Goal: Information Seeking & Learning: Learn about a topic

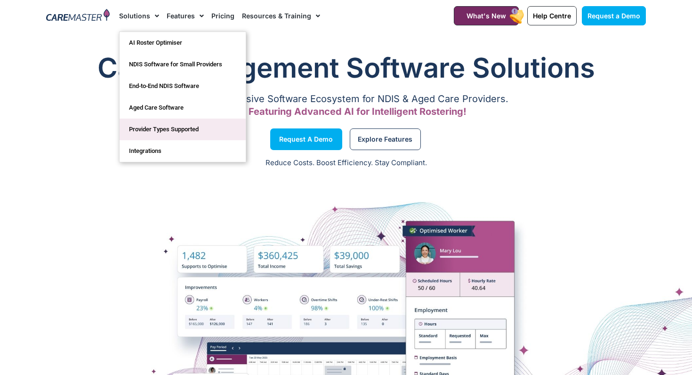
click at [142, 130] on link "Provider Types Supported" at bounding box center [183, 130] width 126 height 22
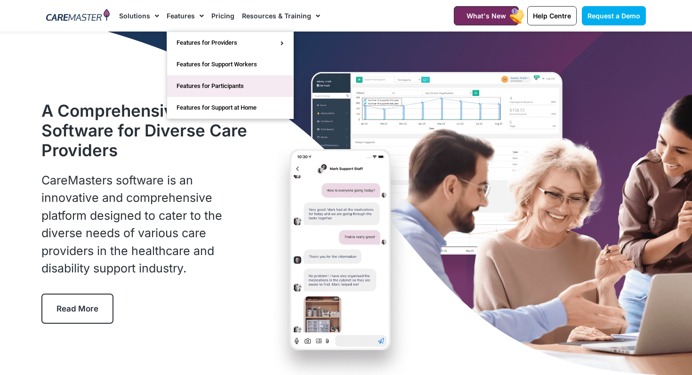
click at [189, 85] on link "Features for Participants" at bounding box center [230, 86] width 126 height 22
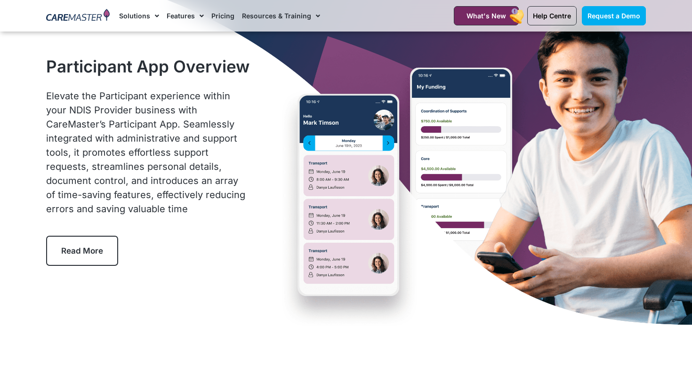
click at [83, 241] on link "Read More" at bounding box center [82, 251] width 72 height 30
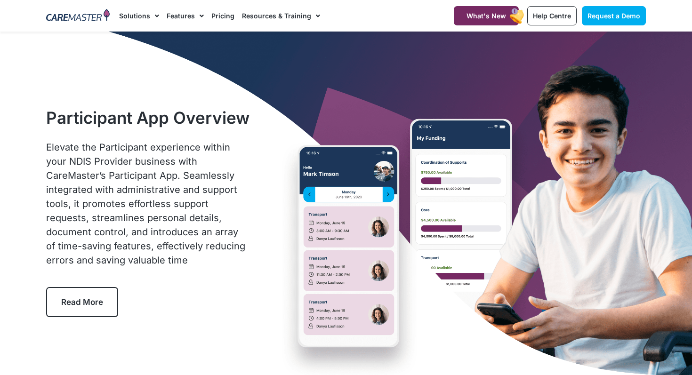
click at [66, 307] on link "Read More" at bounding box center [82, 302] width 72 height 30
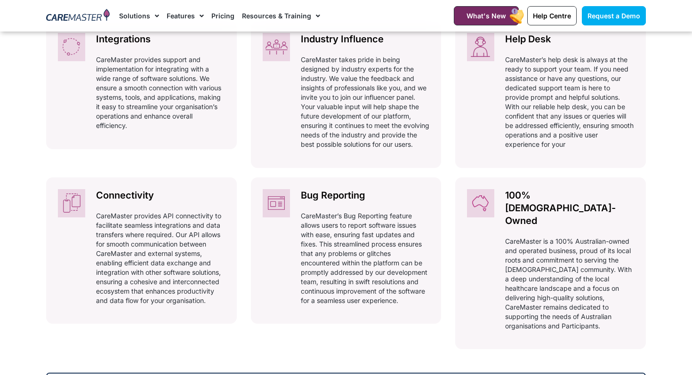
scroll to position [666, 0]
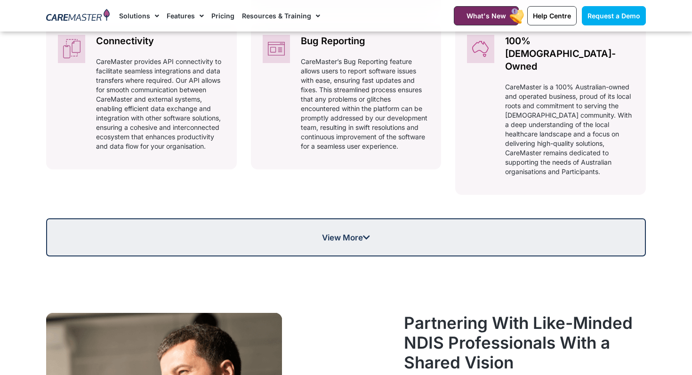
click at [479, 218] on link "View More" at bounding box center [346, 237] width 600 height 38
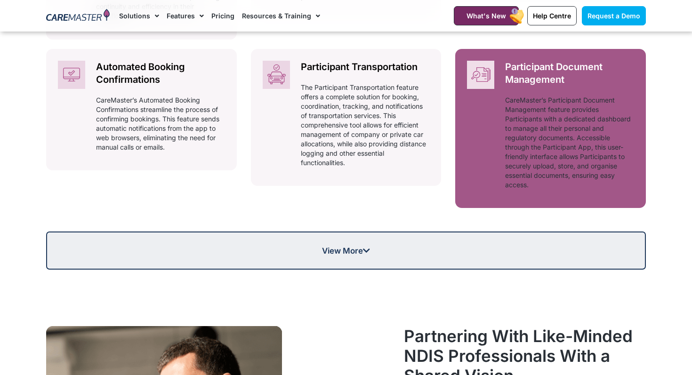
scroll to position [1060, 0]
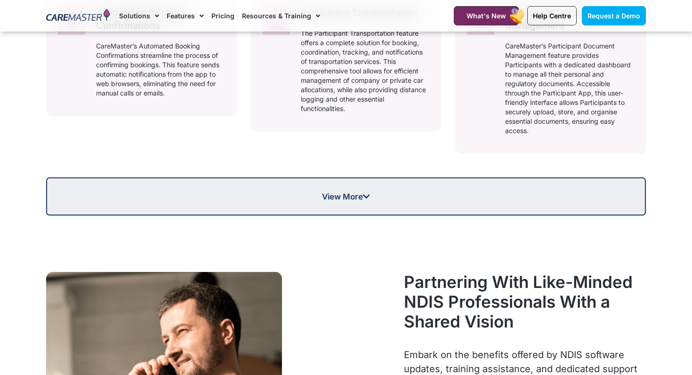
click at [552, 186] on link "View More" at bounding box center [346, 196] width 600 height 38
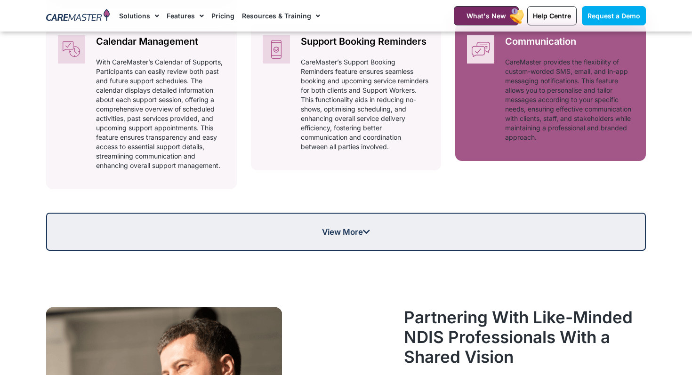
scroll to position [1417, 0]
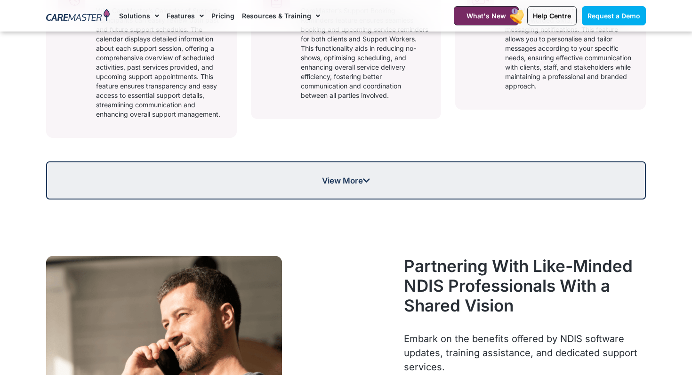
click at [318, 177] on span "View More" at bounding box center [346, 181] width 598 height 8
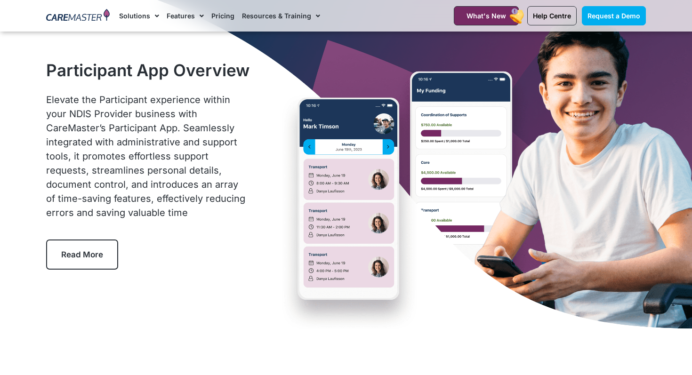
scroll to position [0, 0]
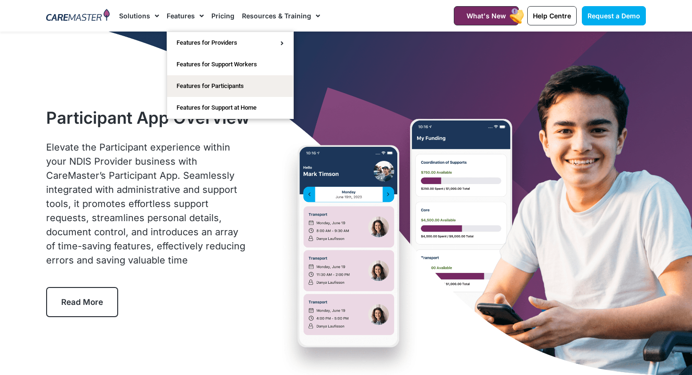
click at [182, 16] on link "Features" at bounding box center [185, 16] width 37 height 32
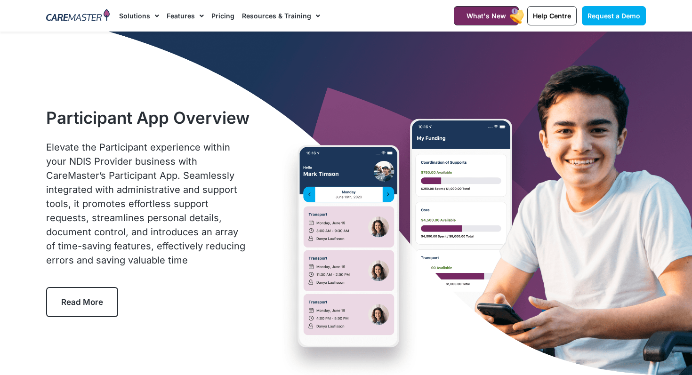
click at [182, 16] on link "Features" at bounding box center [185, 16] width 37 height 32
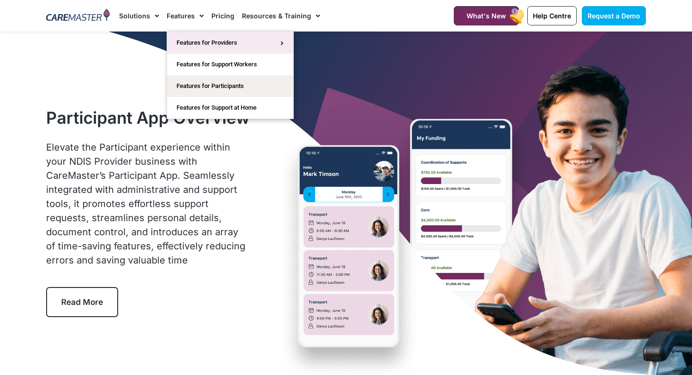
click at [185, 47] on link "Features for Providers" at bounding box center [230, 43] width 126 height 22
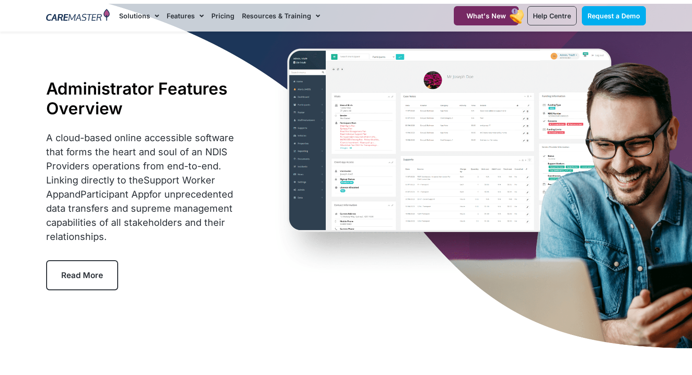
click at [75, 281] on link "Read More" at bounding box center [82, 275] width 72 height 30
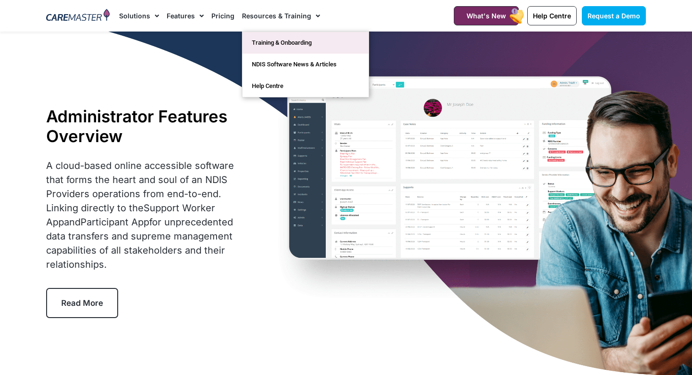
click at [272, 42] on link "Training & Onboarding" at bounding box center [305, 43] width 126 height 22
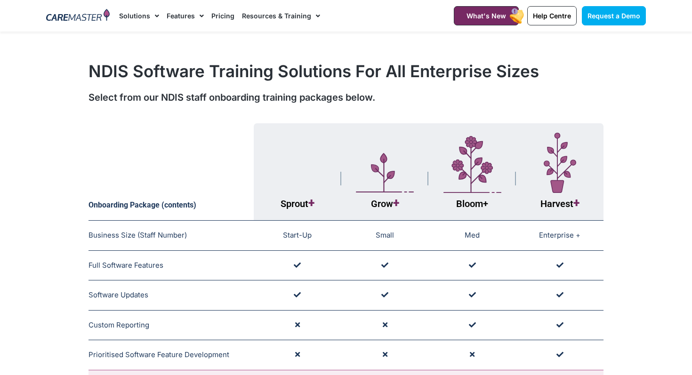
click at [63, 19] on img at bounding box center [78, 16] width 64 height 14
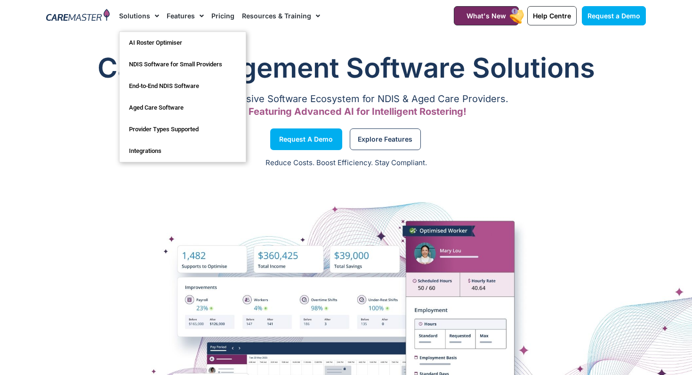
click at [136, 17] on link "Solutions" at bounding box center [139, 16] width 40 height 32
